Goal: Information Seeking & Learning: Learn about a topic

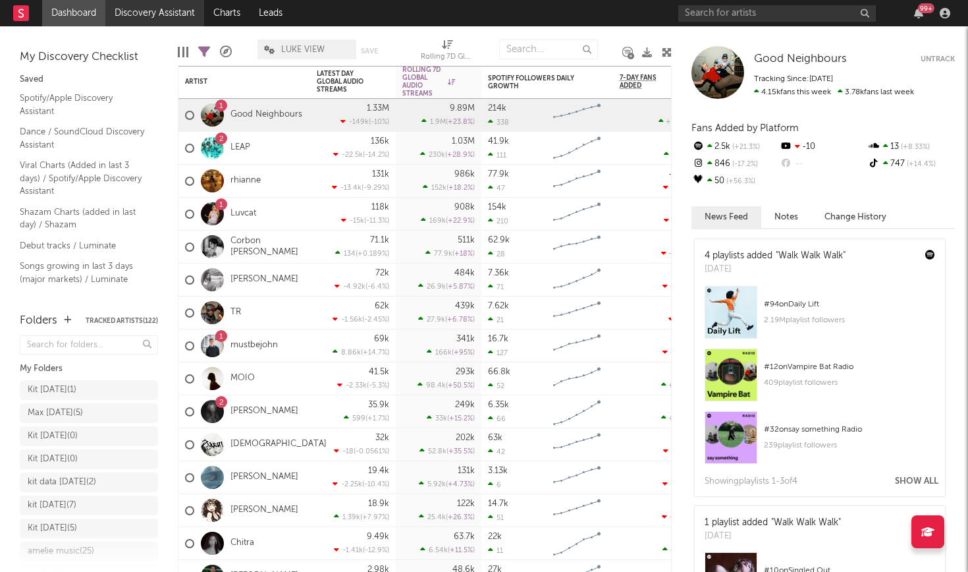
click at [140, 9] on link "Discovery Assistant" at bounding box center [154, 13] width 99 height 26
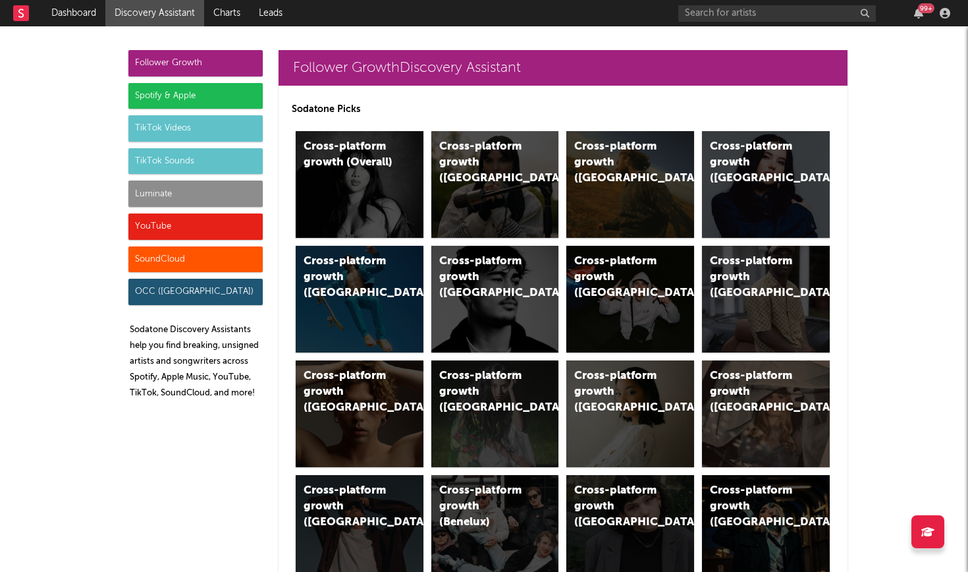
click at [233, 94] on div "Spotify & Apple" at bounding box center [195, 96] width 134 height 26
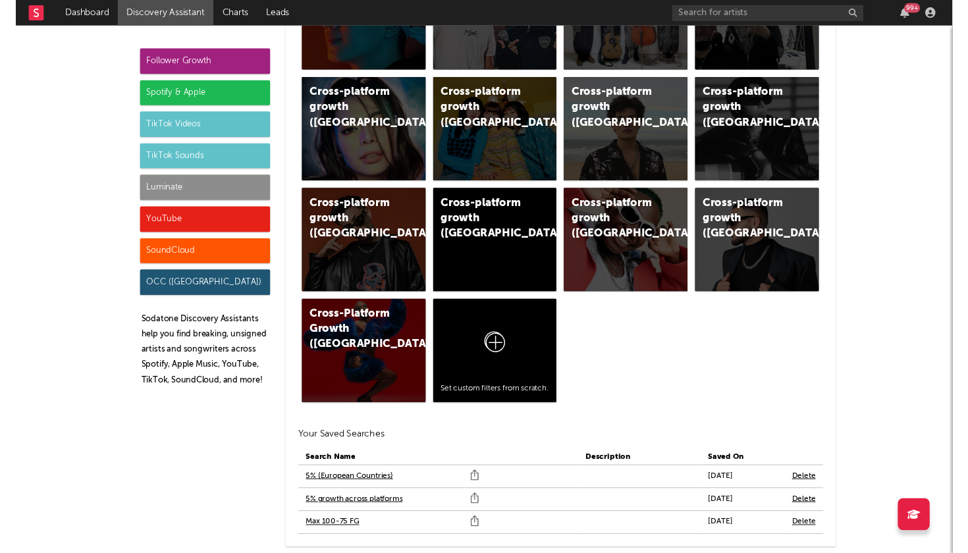
scroll to position [1372, 0]
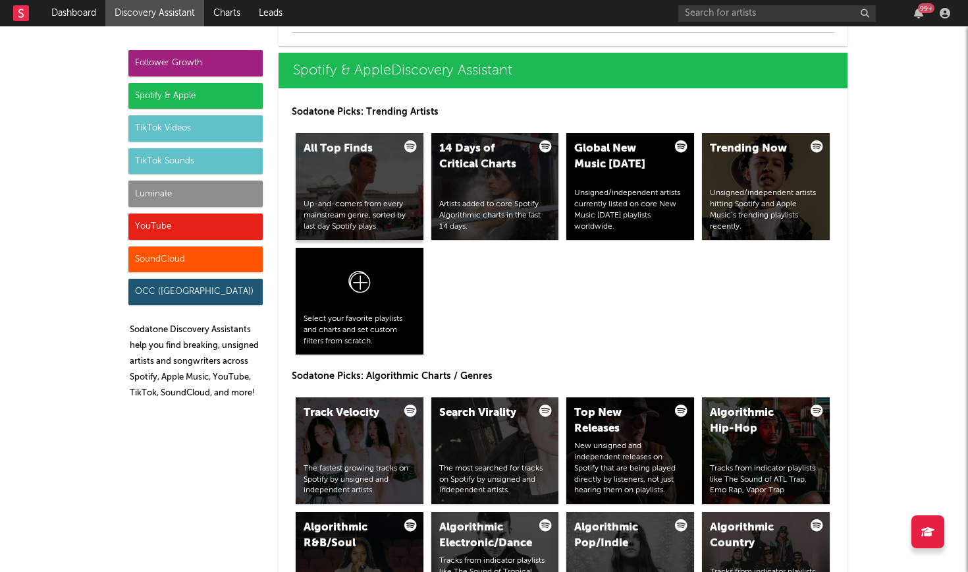
click at [372, 205] on div "Up-and-comers from every mainstream genre, sorted by last day Spotify plays." at bounding box center [360, 215] width 112 height 33
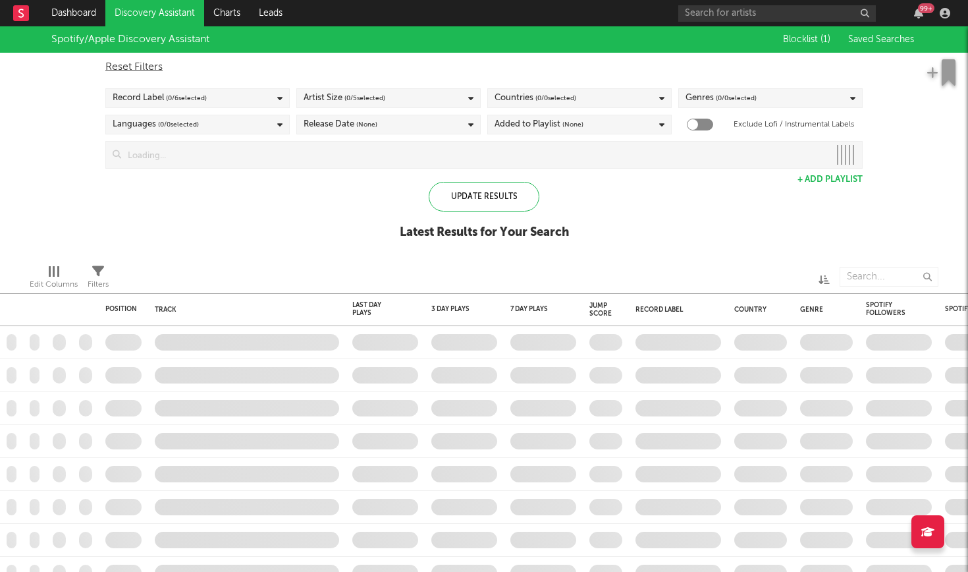
checkbox input "true"
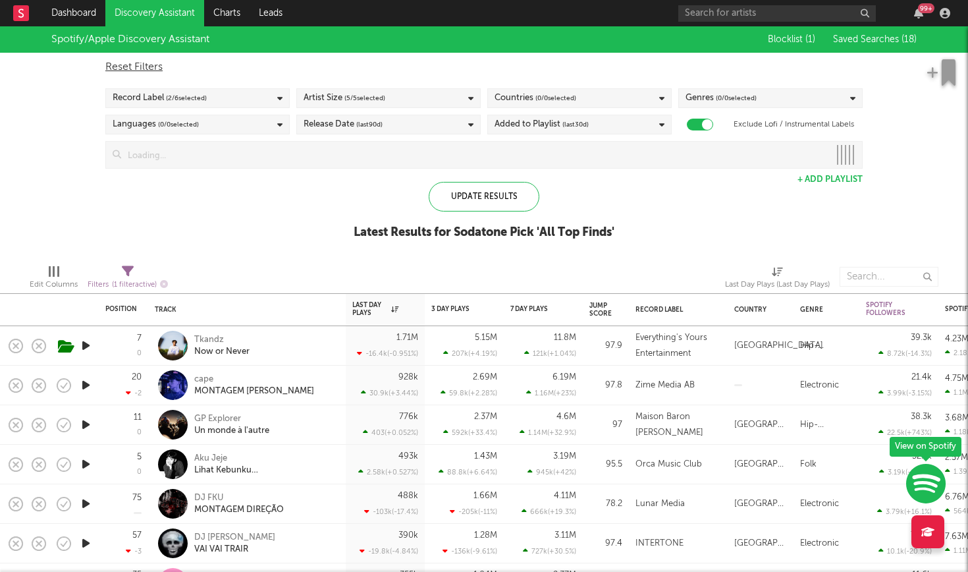
click at [876, 40] on span "Saved Searches ( 18 )" at bounding box center [875, 39] width 84 height 9
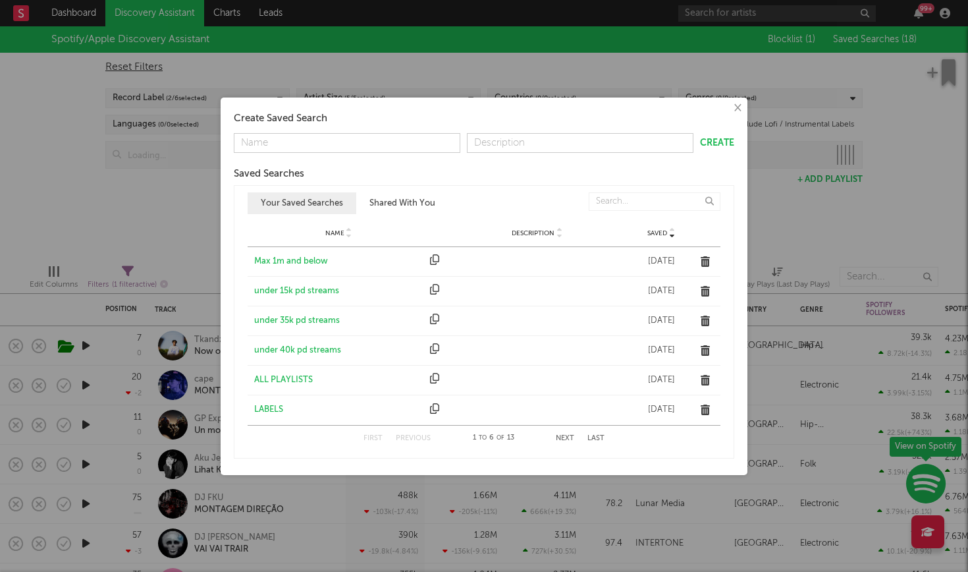
click at [309, 264] on div "Max 1m and below" at bounding box center [338, 261] width 169 height 13
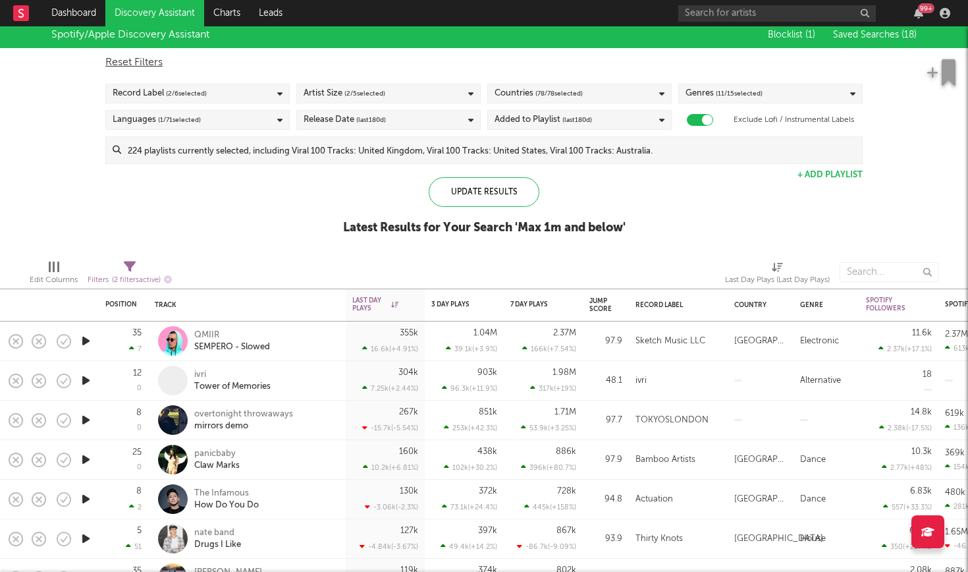
click at [84, 382] on icon "button" at bounding box center [86, 380] width 14 height 16
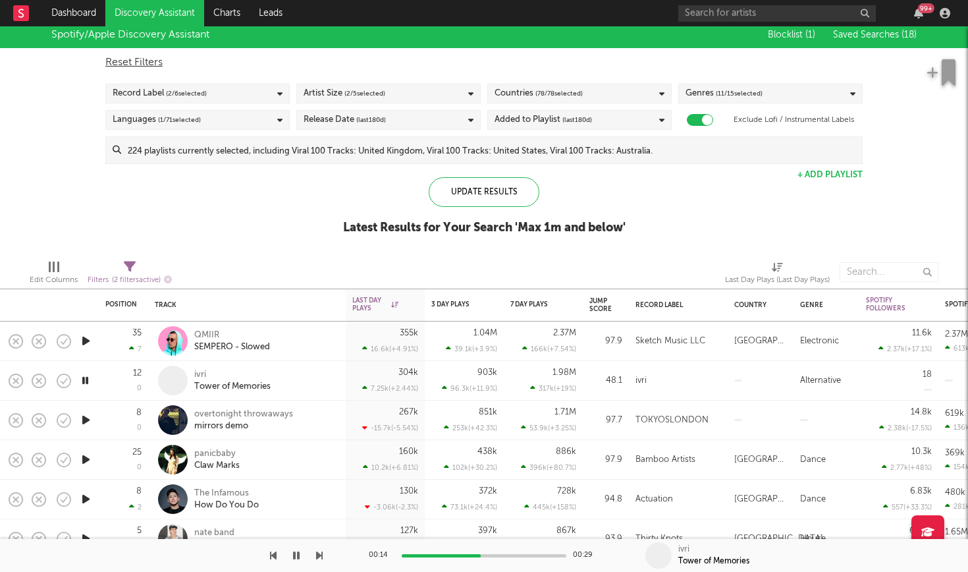
click at [84, 381] on icon "button" at bounding box center [85, 380] width 13 height 16
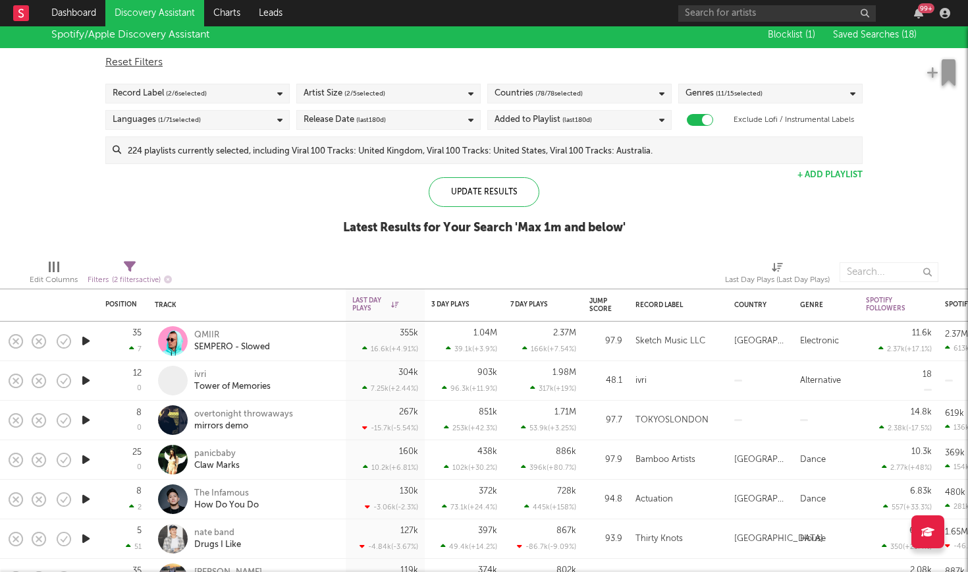
click at [87, 338] on icon "button" at bounding box center [86, 341] width 14 height 16
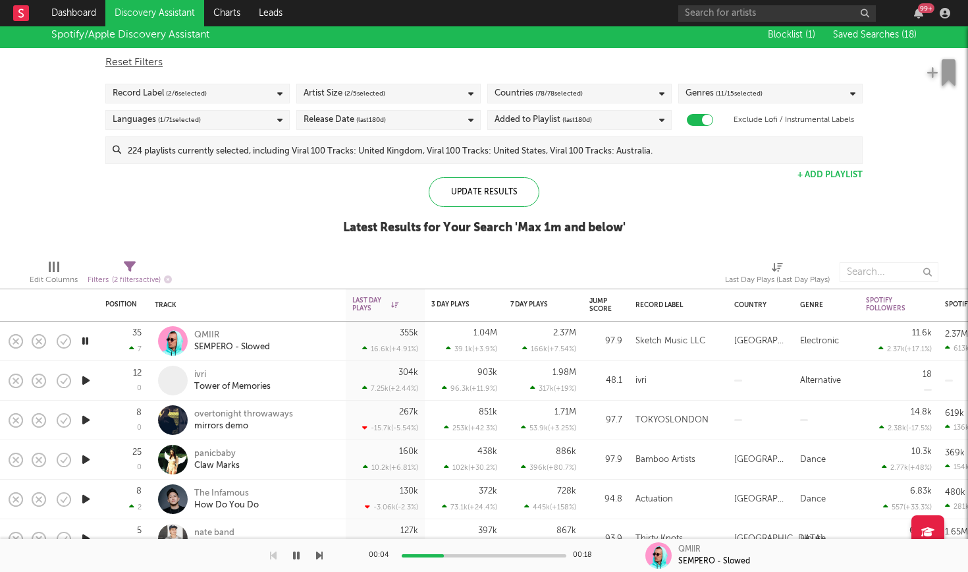
click at [321, 552] on icon "button" at bounding box center [319, 555] width 7 height 11
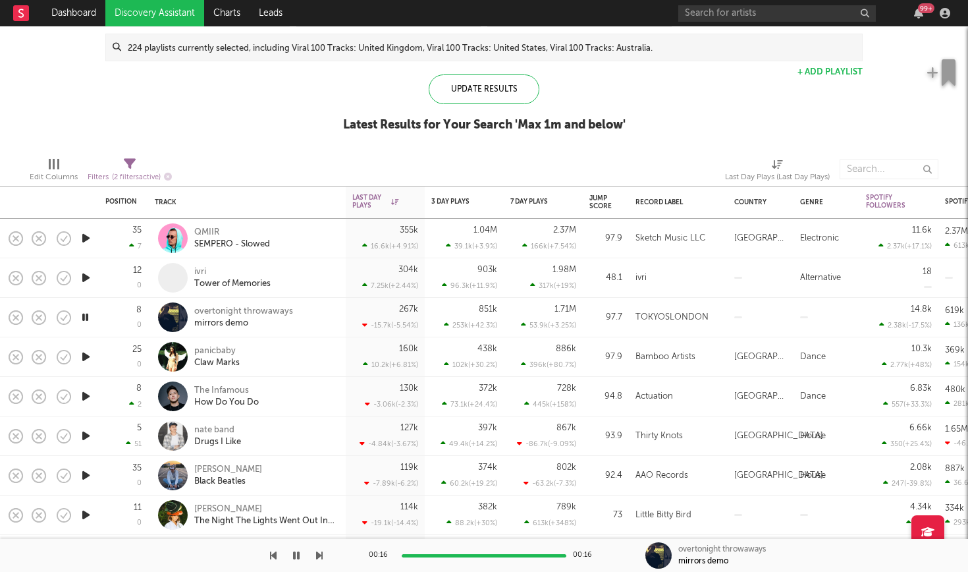
click at [296, 552] on icon "button" at bounding box center [296, 555] width 7 height 11
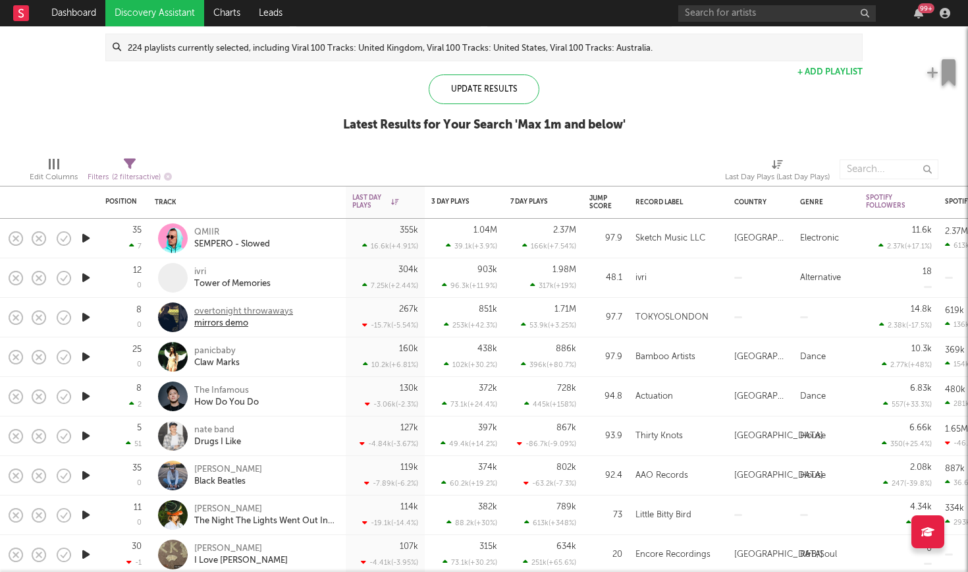
click at [267, 315] on div "overtonight throwaways" at bounding box center [243, 312] width 99 height 12
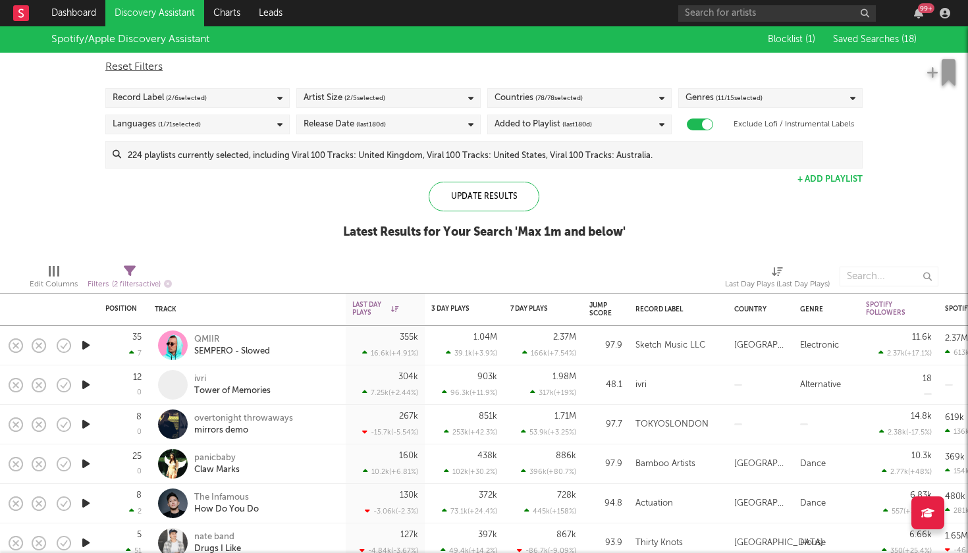
click at [536, 100] on span "( 78 / 78 selected)" at bounding box center [558, 98] width 47 height 16
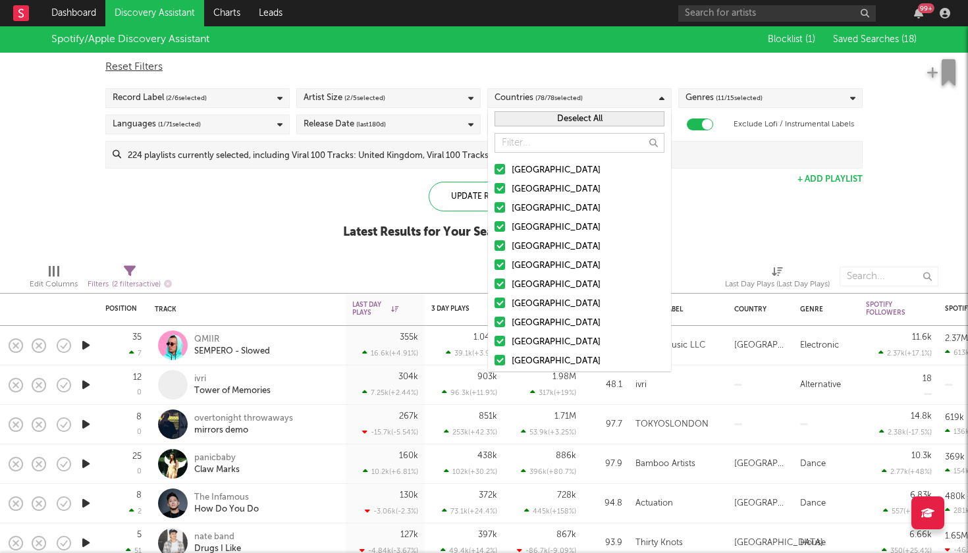
click at [559, 116] on button "Deselect All" at bounding box center [580, 118] width 170 height 15
click at [549, 149] on input "text" at bounding box center [580, 143] width 170 height 20
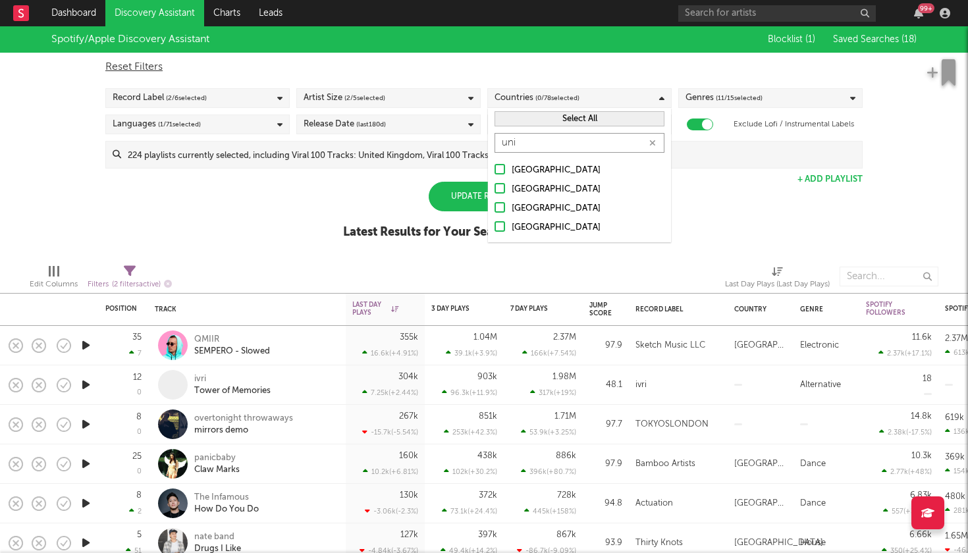
type input "uni"
click at [498, 188] on div at bounding box center [500, 188] width 11 height 11
click at [495, 188] on input "United Kingdom" at bounding box center [495, 190] width 0 height 16
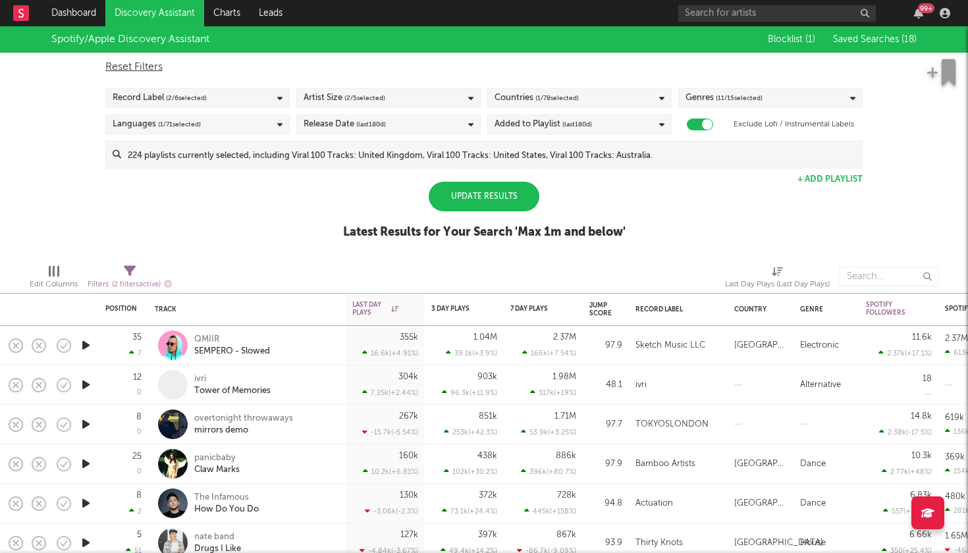
click at [677, 207] on div "Spotify/Apple Discovery Assistant Blocklist ( 1 ) Saved Searches ( 18 ) Reset F…" at bounding box center [484, 139] width 968 height 227
click at [490, 191] on div "Update Results" at bounding box center [484, 197] width 111 height 30
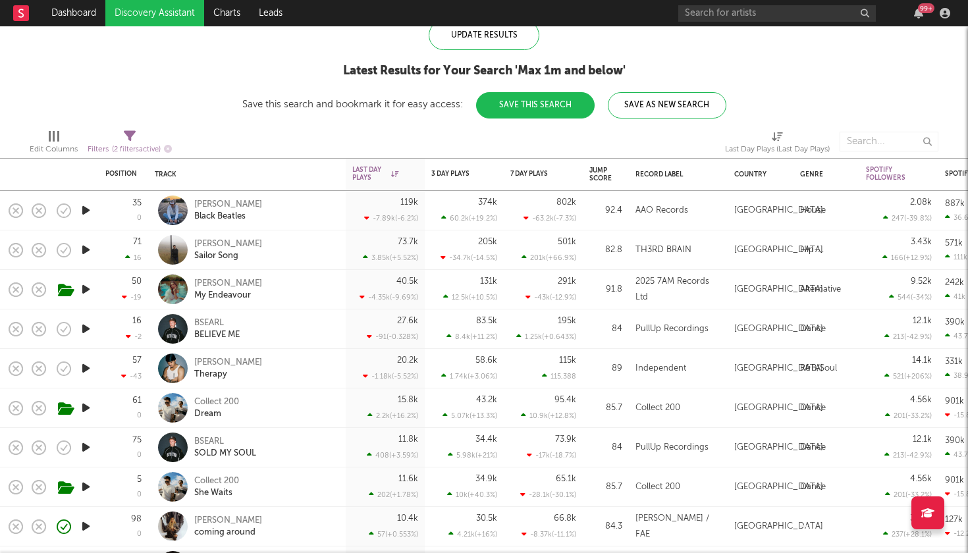
click at [89, 207] on icon "button" at bounding box center [86, 210] width 14 height 16
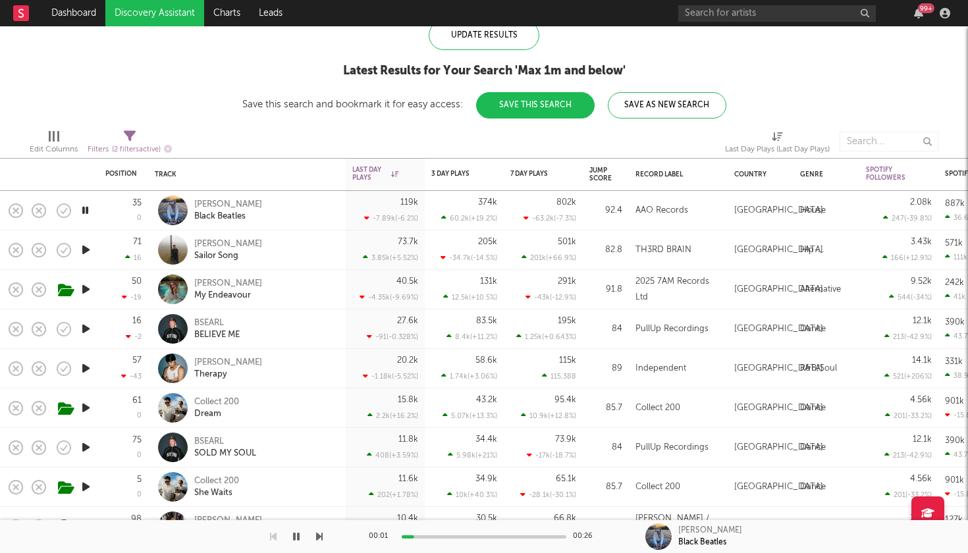
click at [88, 209] on icon "button" at bounding box center [85, 210] width 13 height 16
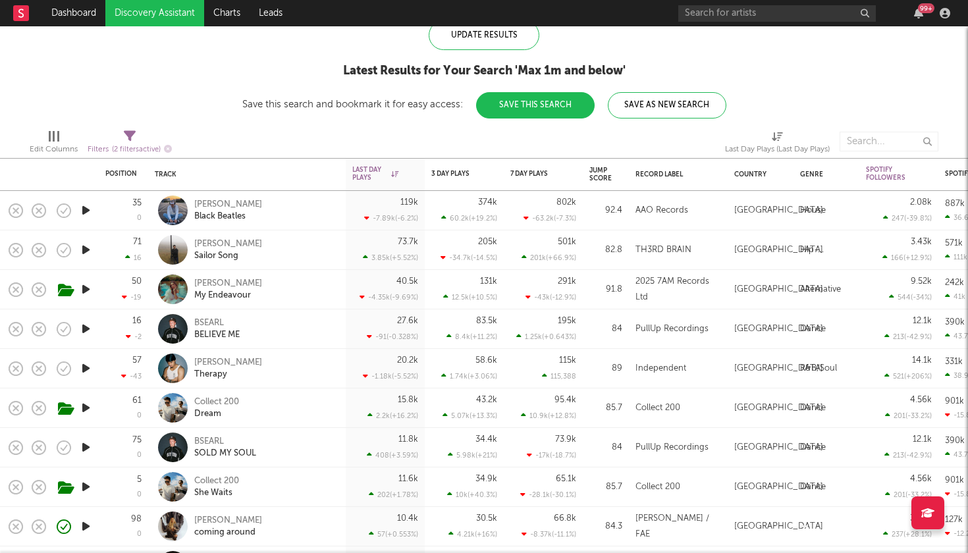
click at [88, 209] on icon "button" at bounding box center [86, 210] width 14 height 16
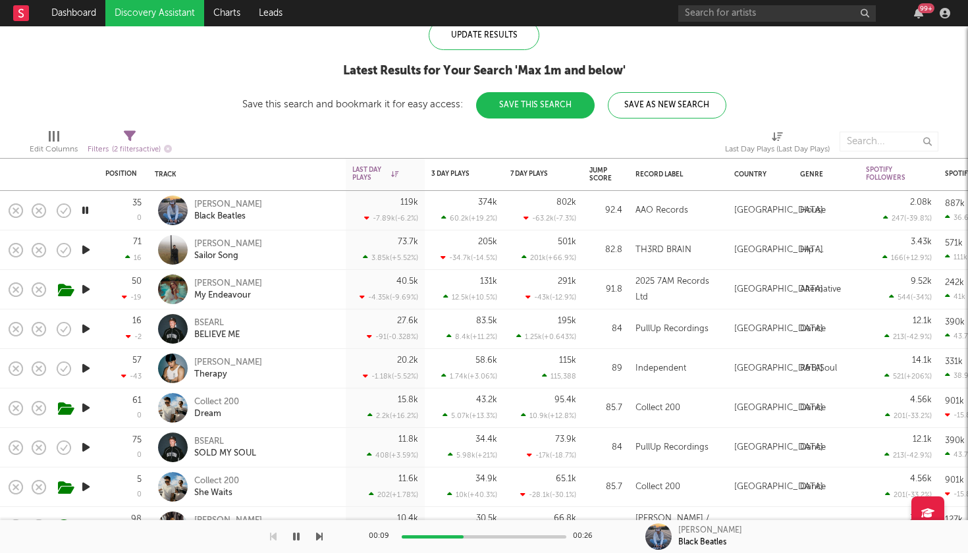
click at [317, 541] on icon "button" at bounding box center [319, 536] width 7 height 11
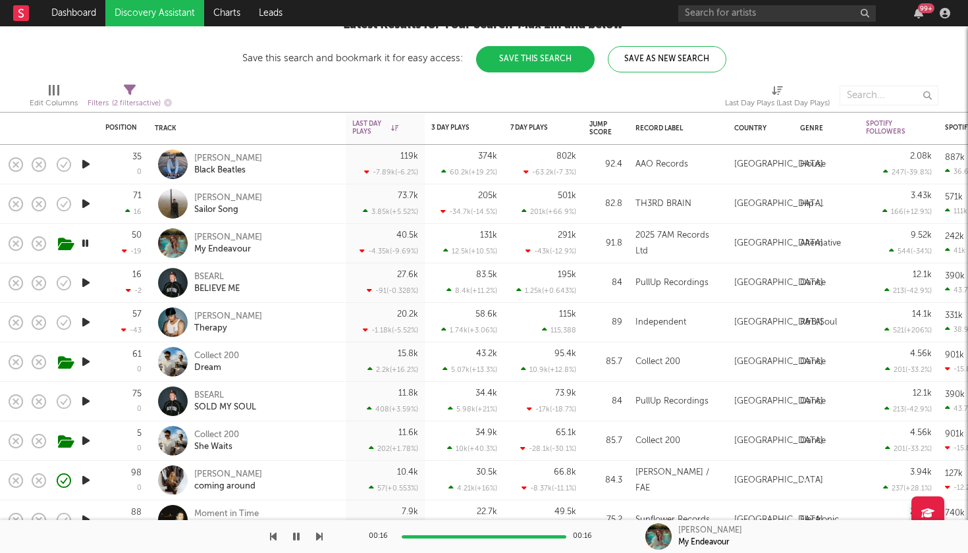
click at [90, 287] on icon "button" at bounding box center [86, 283] width 14 height 16
click at [318, 533] on icon "button" at bounding box center [319, 536] width 7 height 11
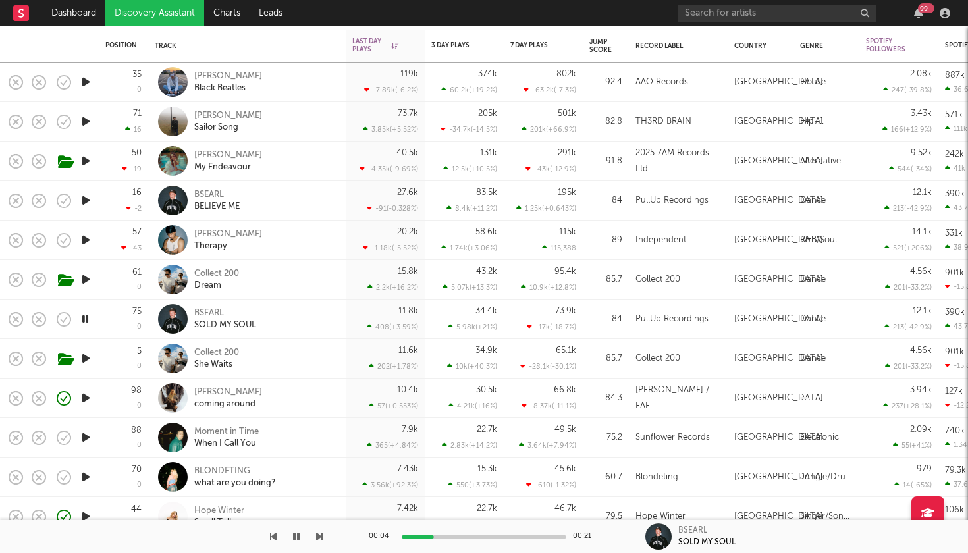
click at [319, 537] on icon "button" at bounding box center [319, 536] width 7 height 11
click at [319, 535] on icon "button" at bounding box center [319, 536] width 7 height 11
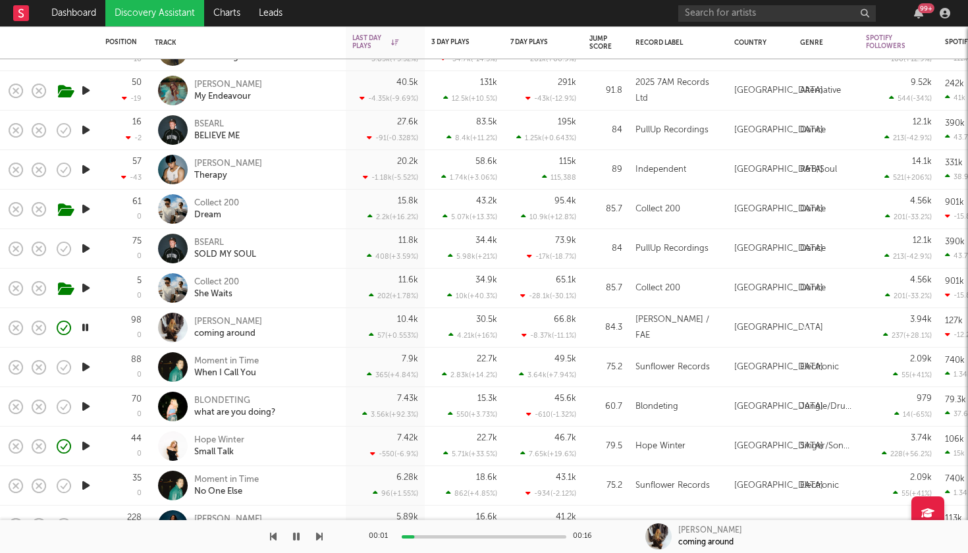
click at [298, 543] on button "button" at bounding box center [296, 536] width 13 height 33
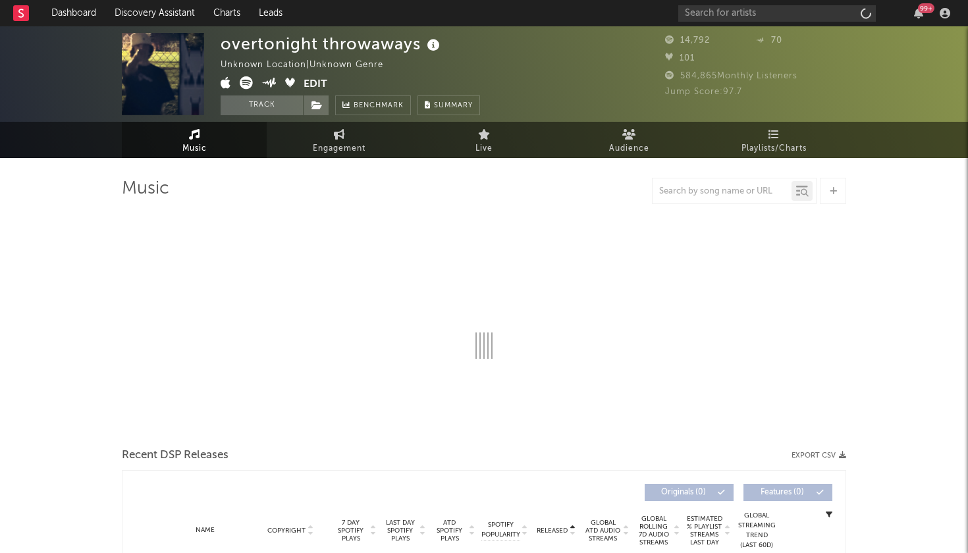
select select "1w"
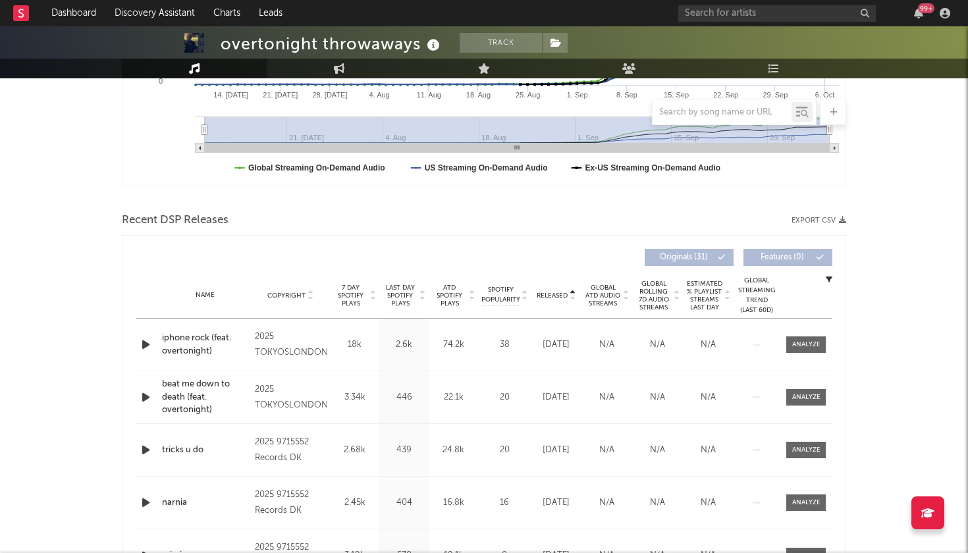
scroll to position [350, 0]
